Goal: Task Accomplishment & Management: Complete application form

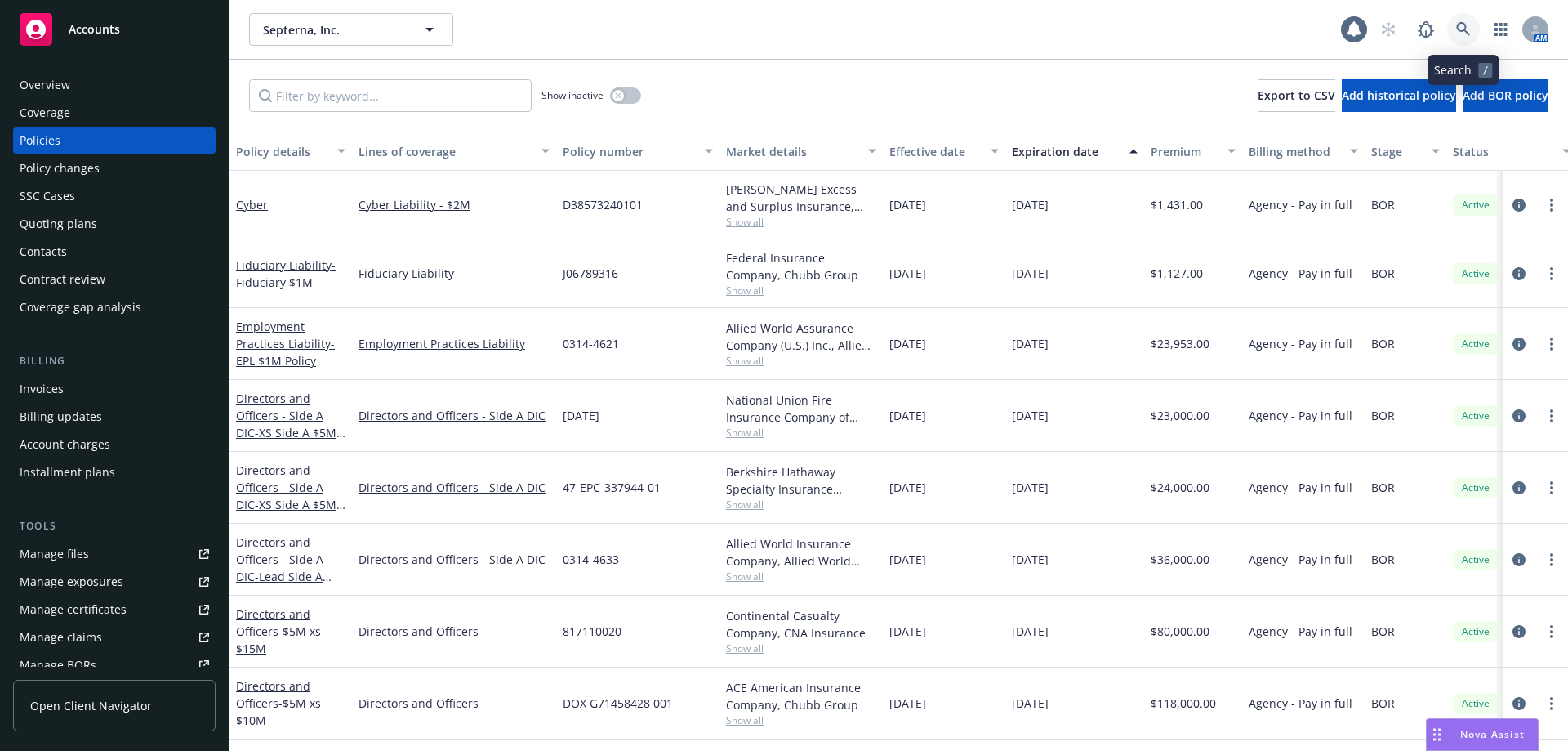
click at [1469, 30] on icon at bounding box center [1463, 29] width 15 height 15
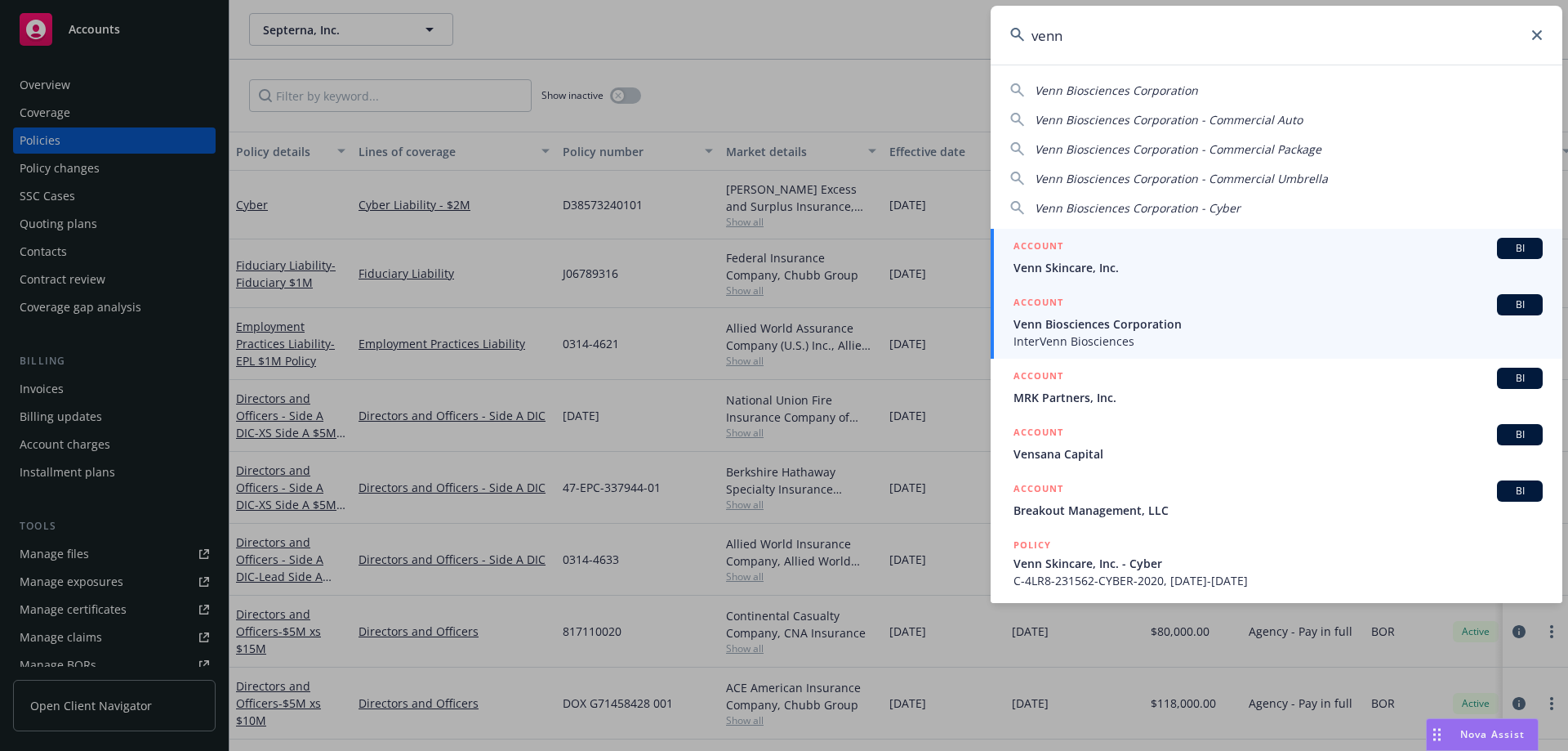
type input "venn"
click at [1148, 326] on span "Venn Biosciences Corporation" at bounding box center [1278, 324] width 529 height 17
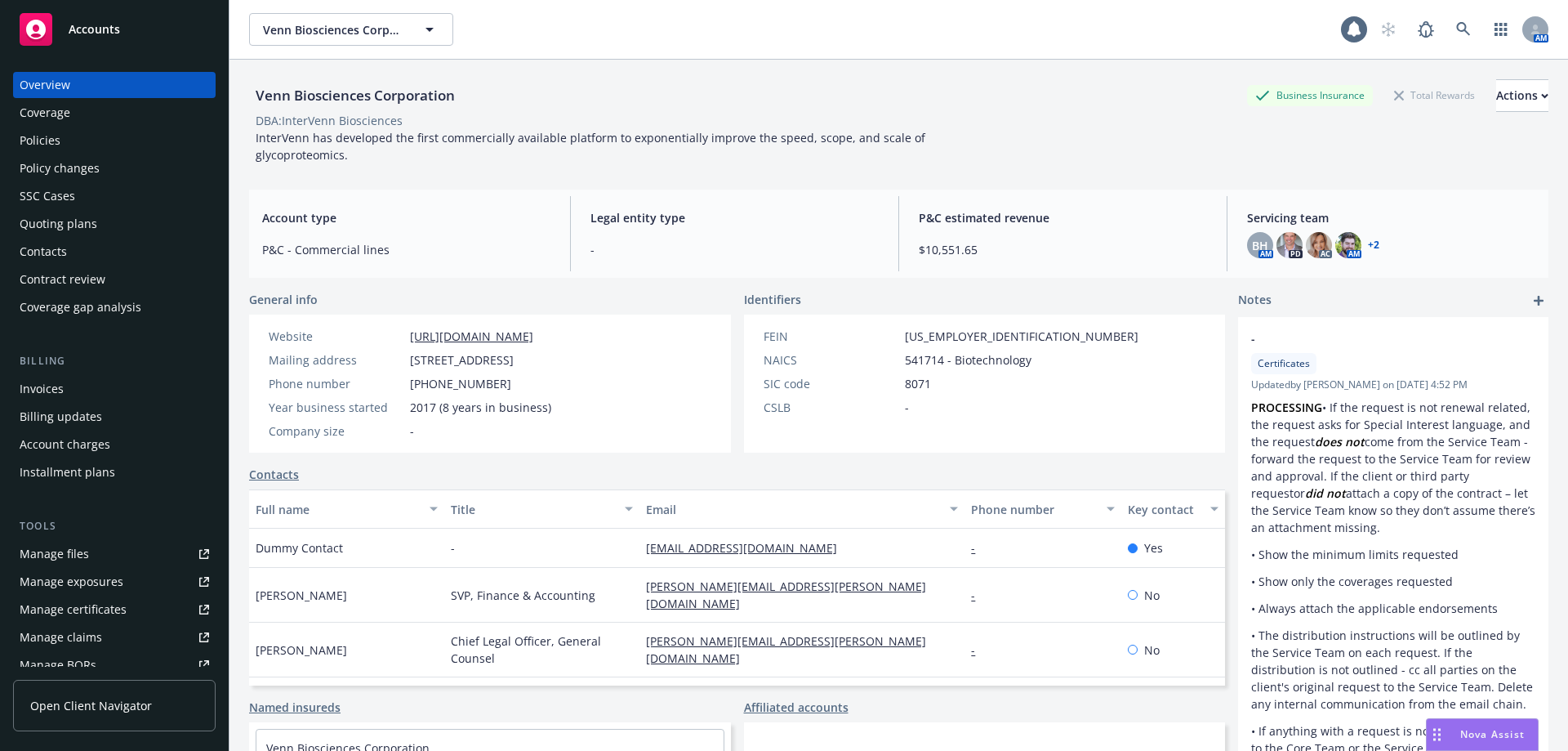
click at [64, 140] on div "Policies" at bounding box center [114, 140] width 190 height 26
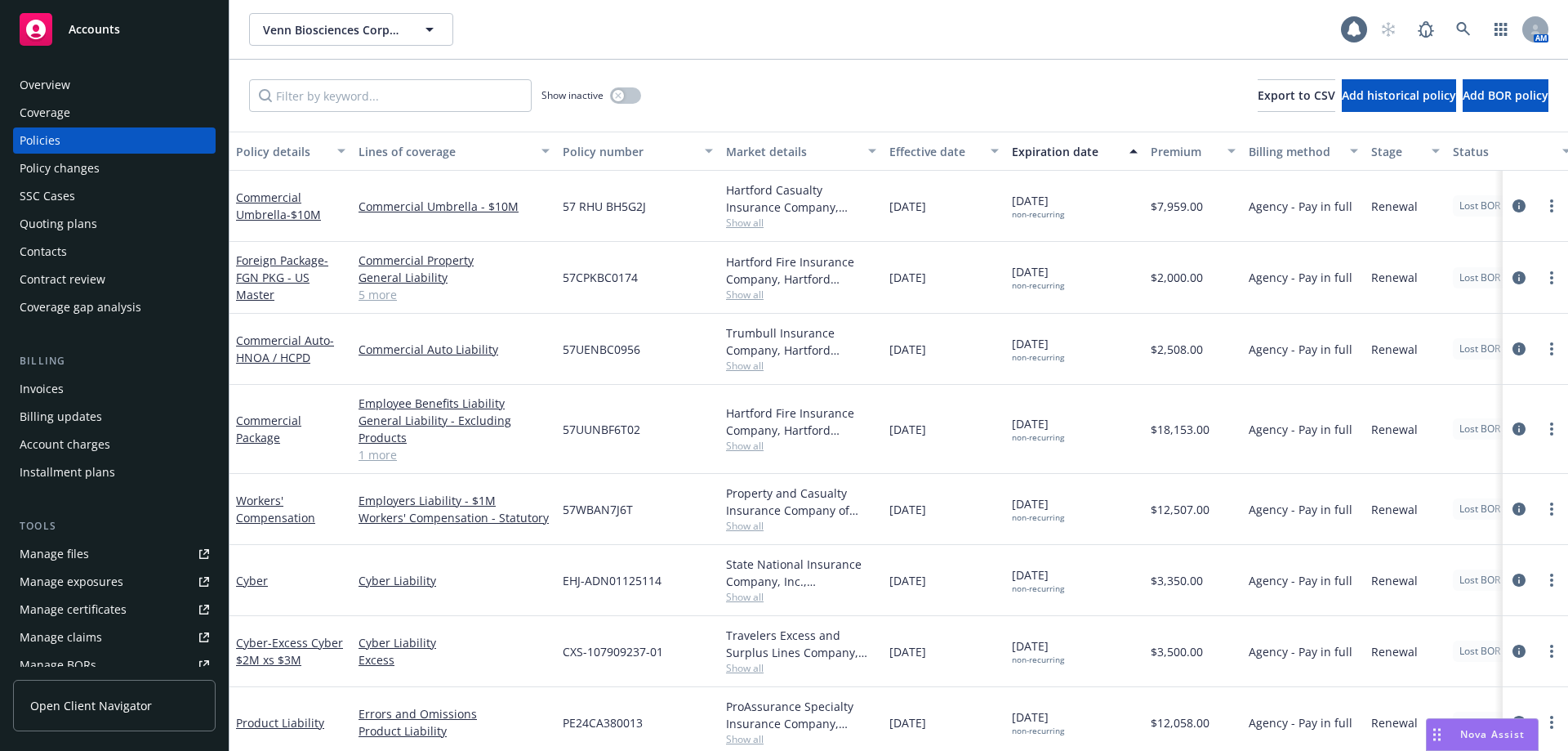
click at [108, 222] on div "Quoting plans" at bounding box center [114, 224] width 190 height 26
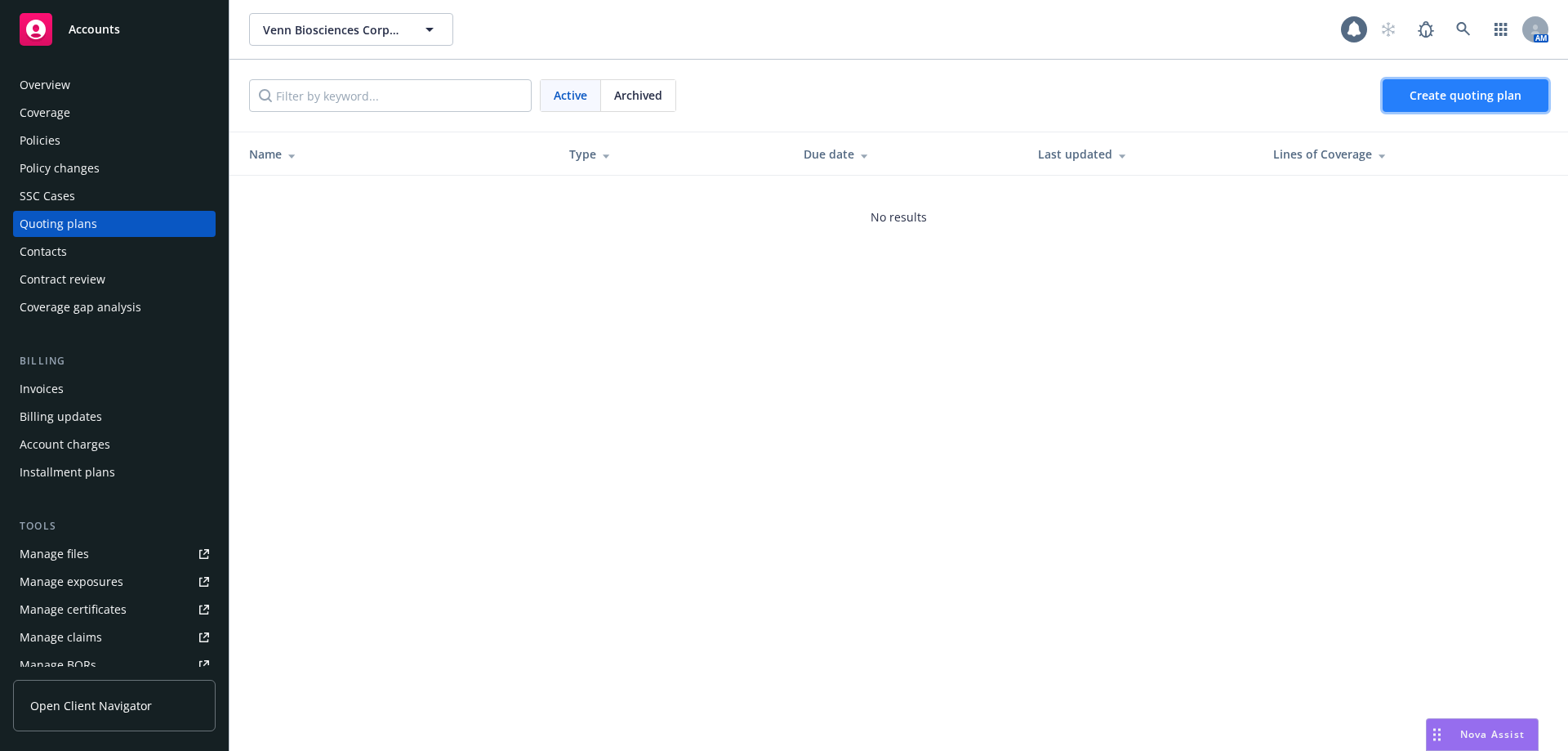
click at [1467, 100] on span "Create quoting plan" at bounding box center [1465, 95] width 112 height 16
